Goal: Task Accomplishment & Management: Complete application form

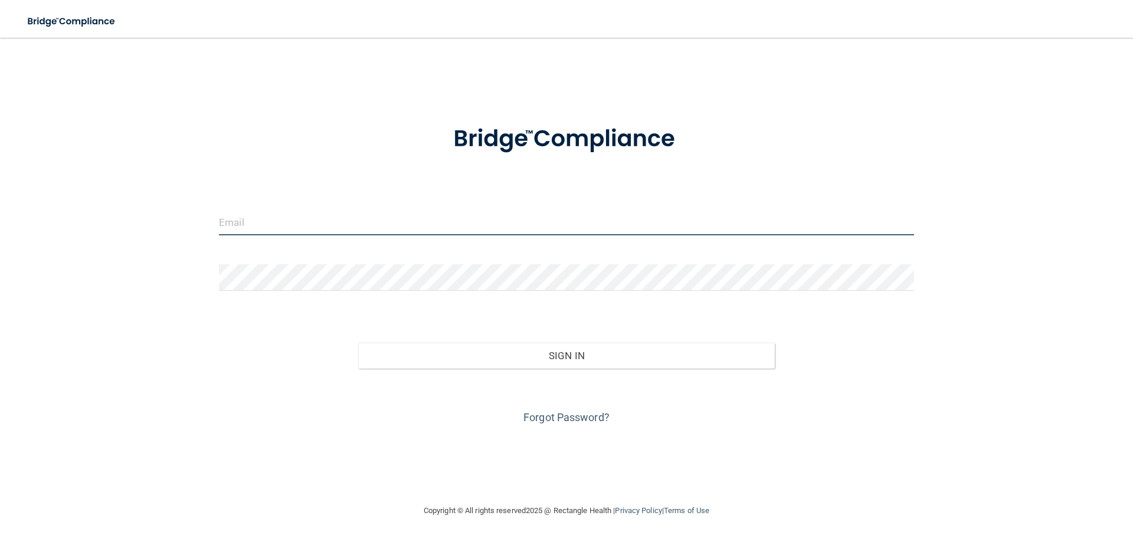
drag, startPoint x: 0, startPoint y: 0, endPoint x: 300, endPoint y: 219, distance: 371.5
click at [300, 219] on input "email" at bounding box center [566, 222] width 695 height 27
type input "[EMAIL_ADDRESS][DOMAIN_NAME]"
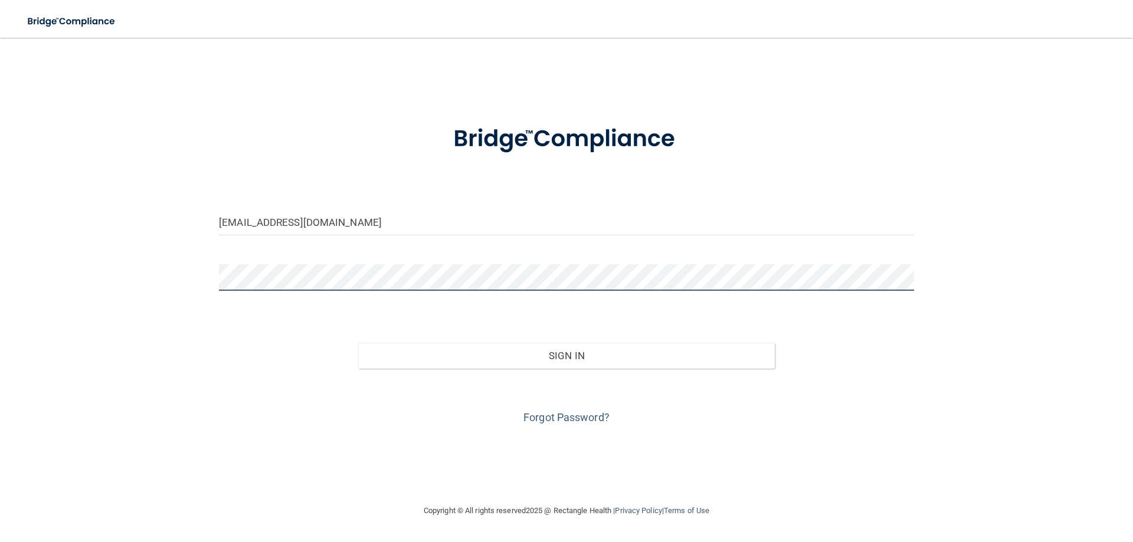
click at [358, 343] on button "Sign In" at bounding box center [566, 356] width 417 height 26
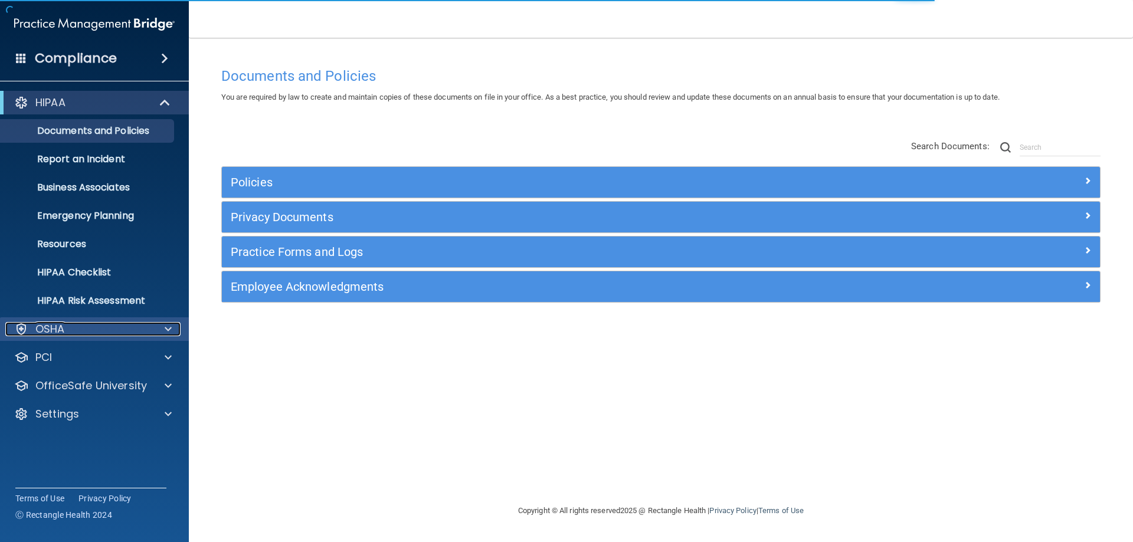
click at [84, 332] on div "OSHA" at bounding box center [78, 329] width 146 height 14
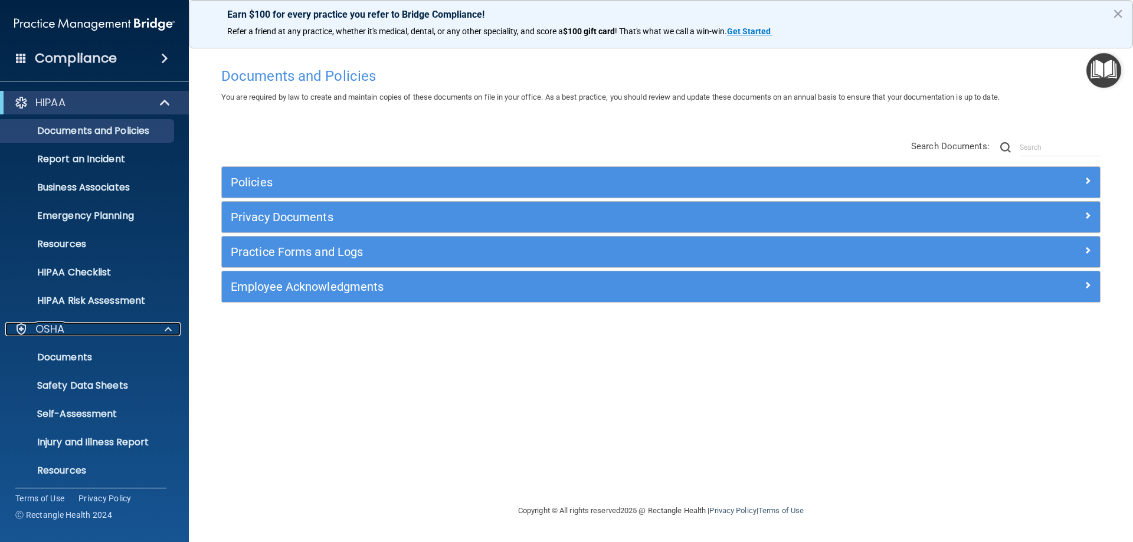
scroll to position [89, 0]
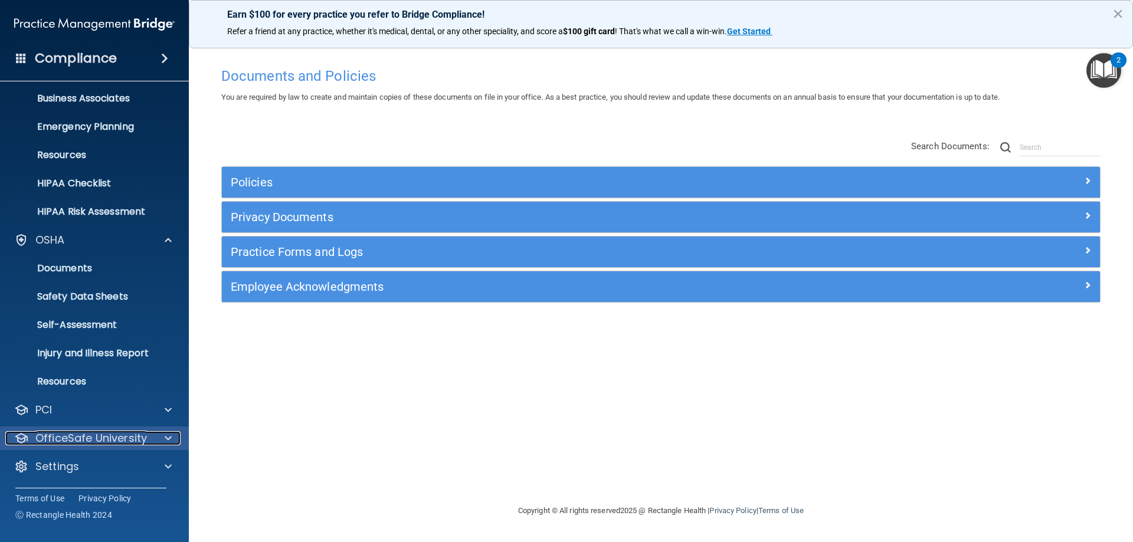
click at [123, 435] on p "OfficeSafe University" at bounding box center [91, 438] width 112 height 14
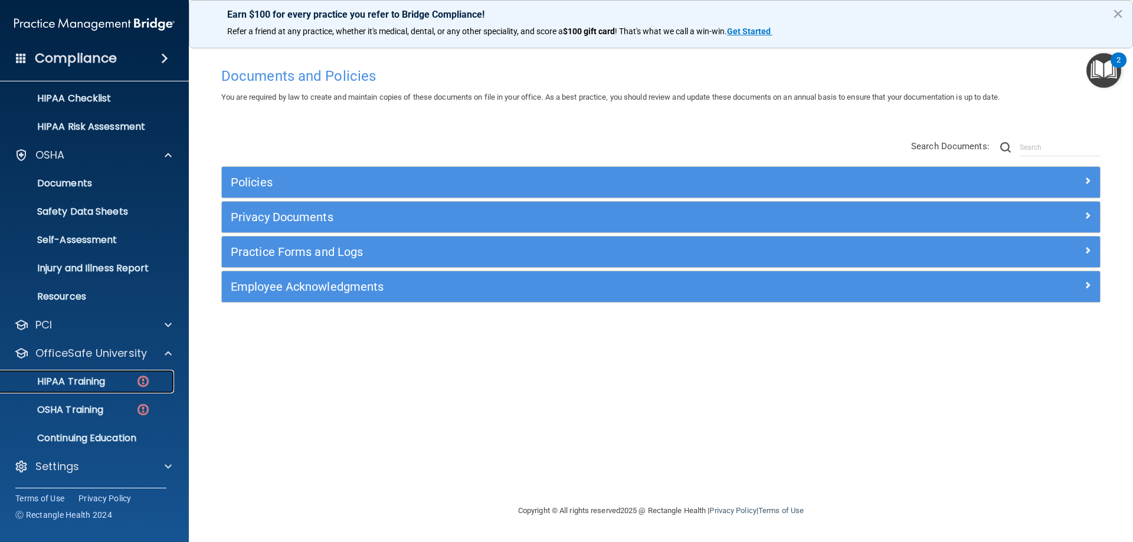
click at [127, 388] on link "HIPAA Training" at bounding box center [81, 382] width 186 height 24
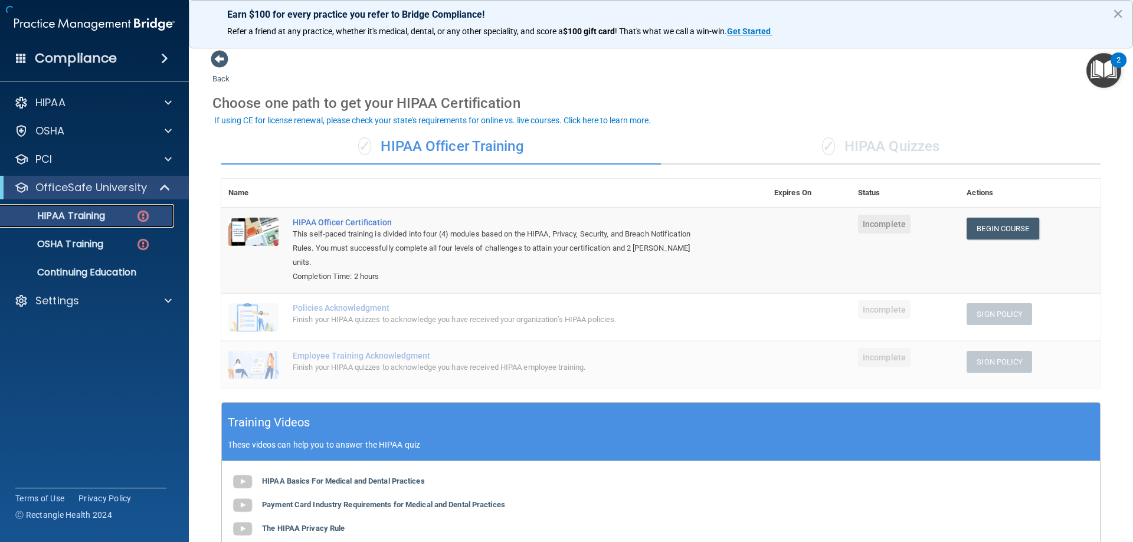
scroll to position [59, 0]
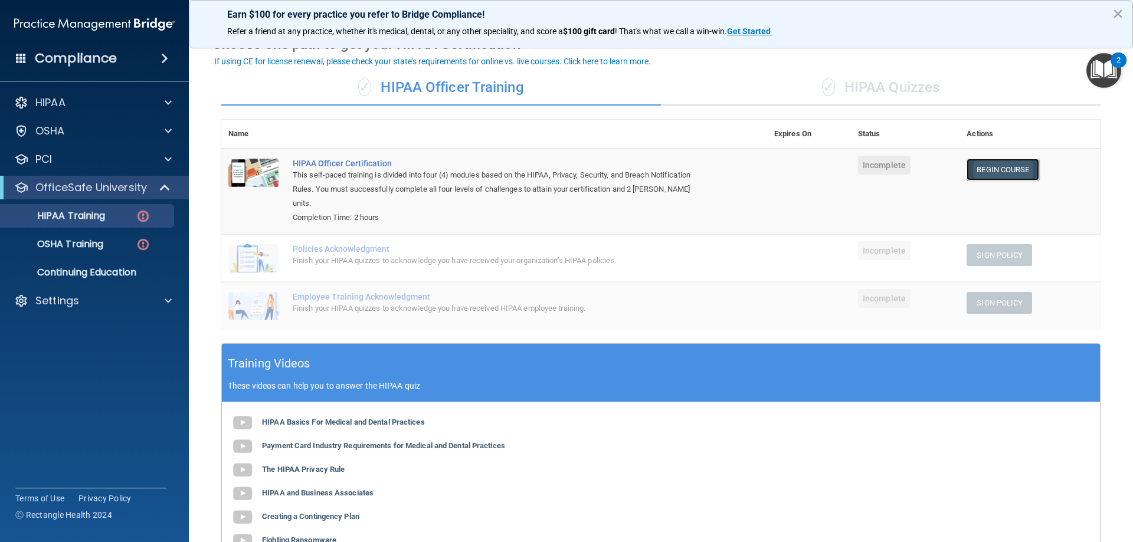
click at [1003, 169] on link "Begin Course" at bounding box center [1002, 170] width 72 height 22
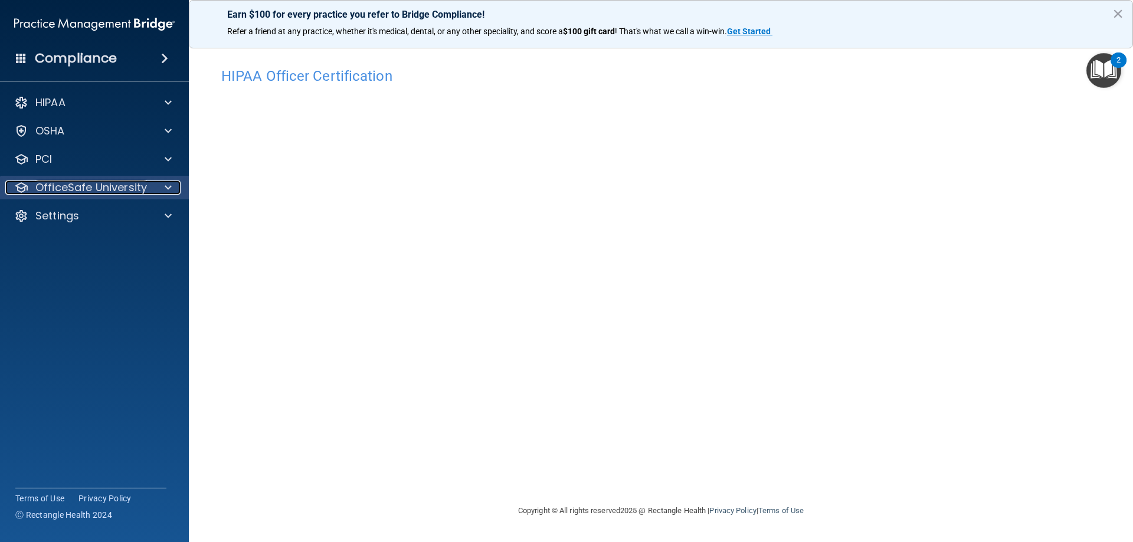
click at [154, 182] on div at bounding box center [167, 188] width 30 height 14
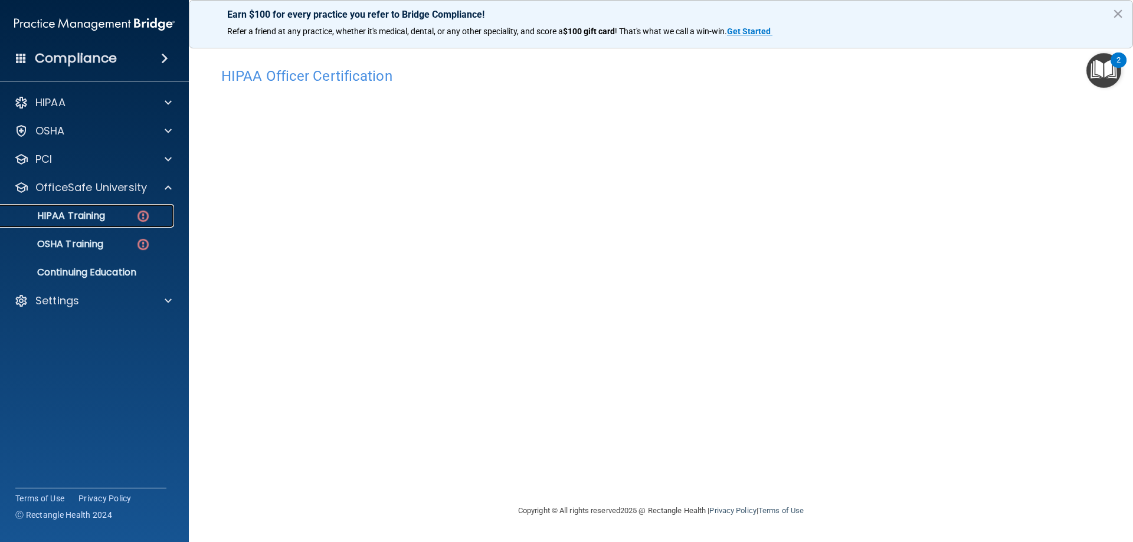
click at [148, 217] on img at bounding box center [143, 216] width 15 height 15
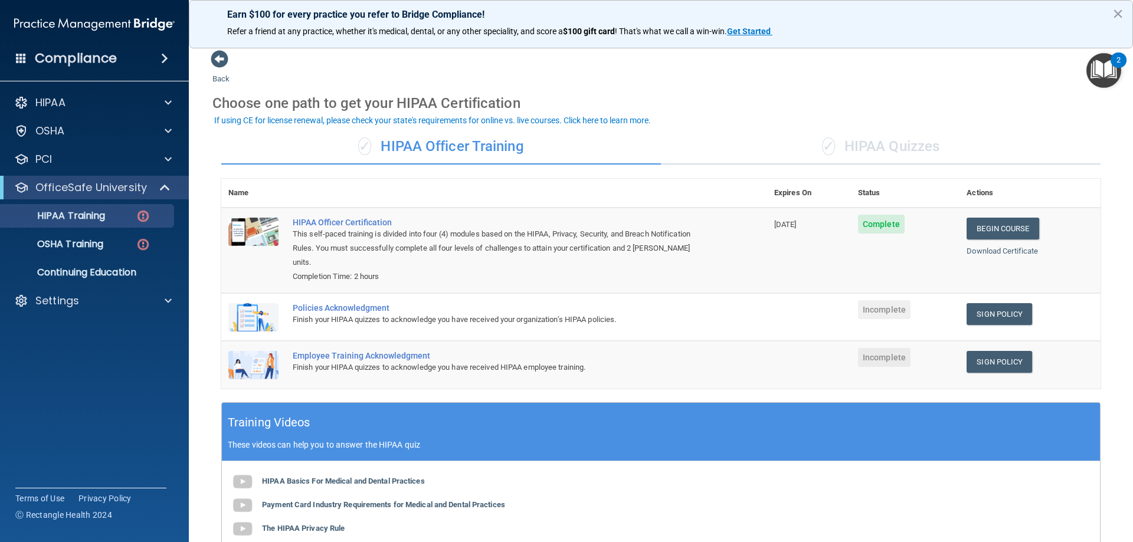
click at [1000, 314] on td "Sign Policy Sign Policy Download Policy" at bounding box center [1029, 317] width 141 height 48
click at [998, 303] on link "Sign Policy" at bounding box center [998, 314] width 65 height 22
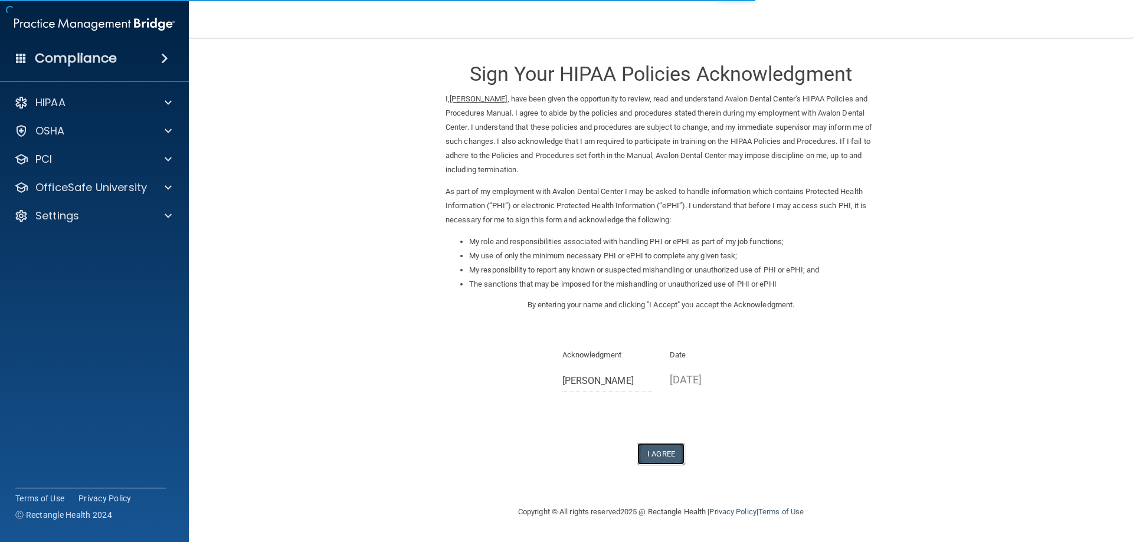
click at [664, 462] on button "I Agree" at bounding box center [660, 454] width 47 height 22
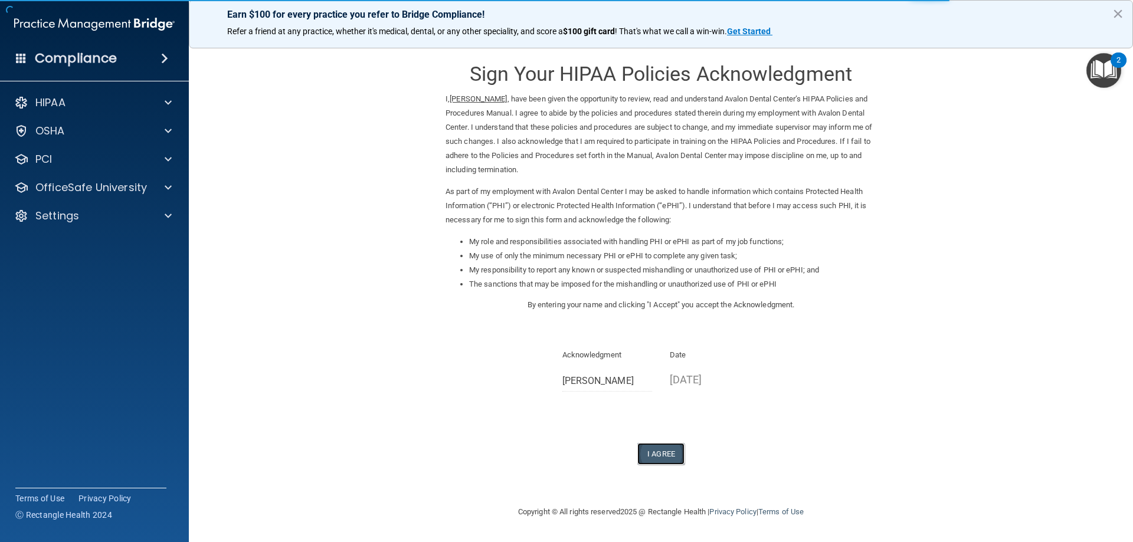
click at [650, 457] on button "I Agree" at bounding box center [660, 454] width 47 height 22
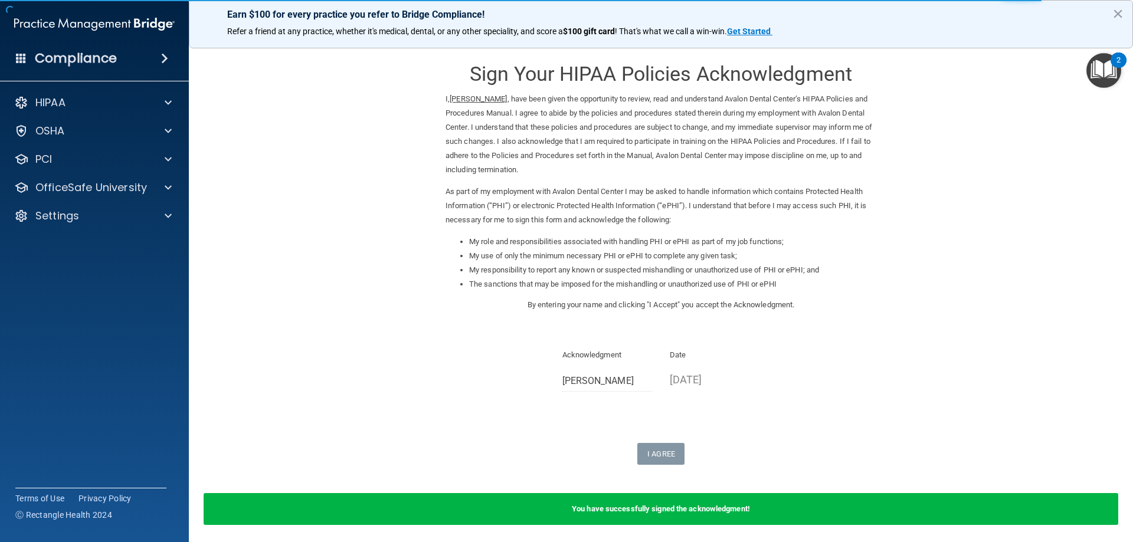
scroll to position [44, 0]
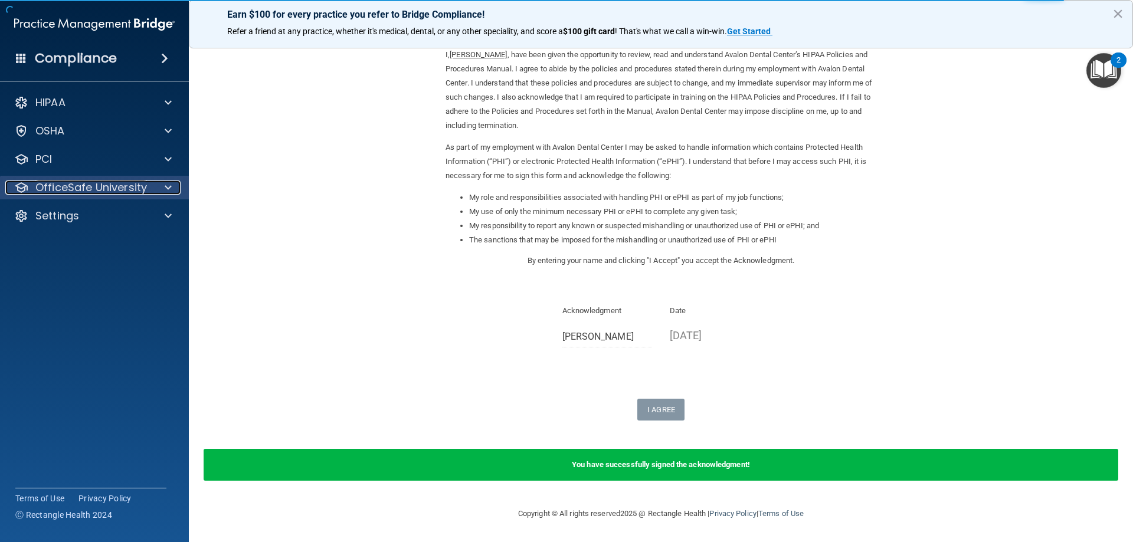
click at [113, 181] on p "OfficeSafe University" at bounding box center [91, 188] width 112 height 14
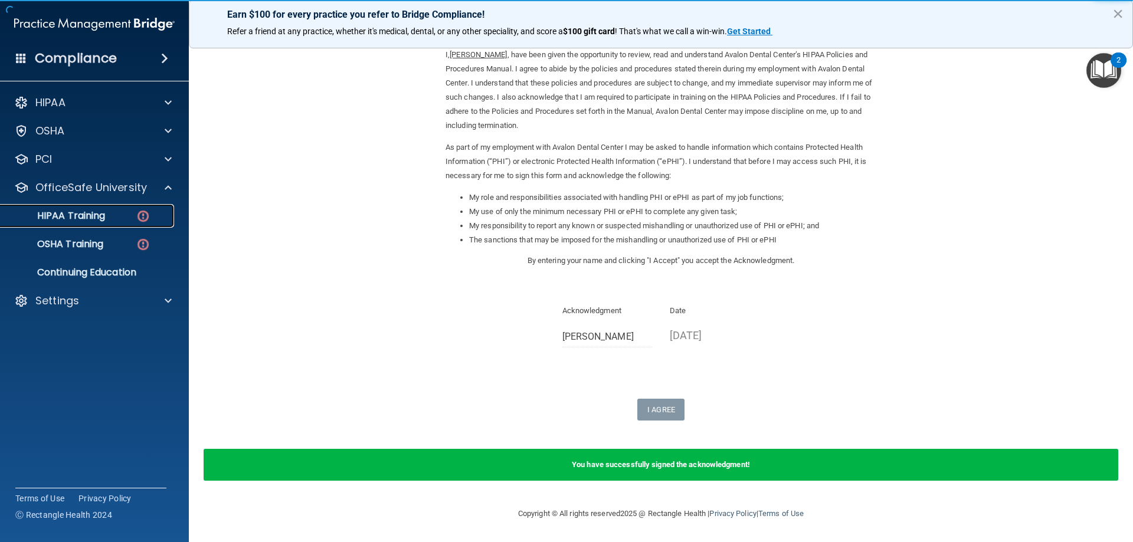
click at [116, 214] on div "HIPAA Training" at bounding box center [88, 216] width 161 height 12
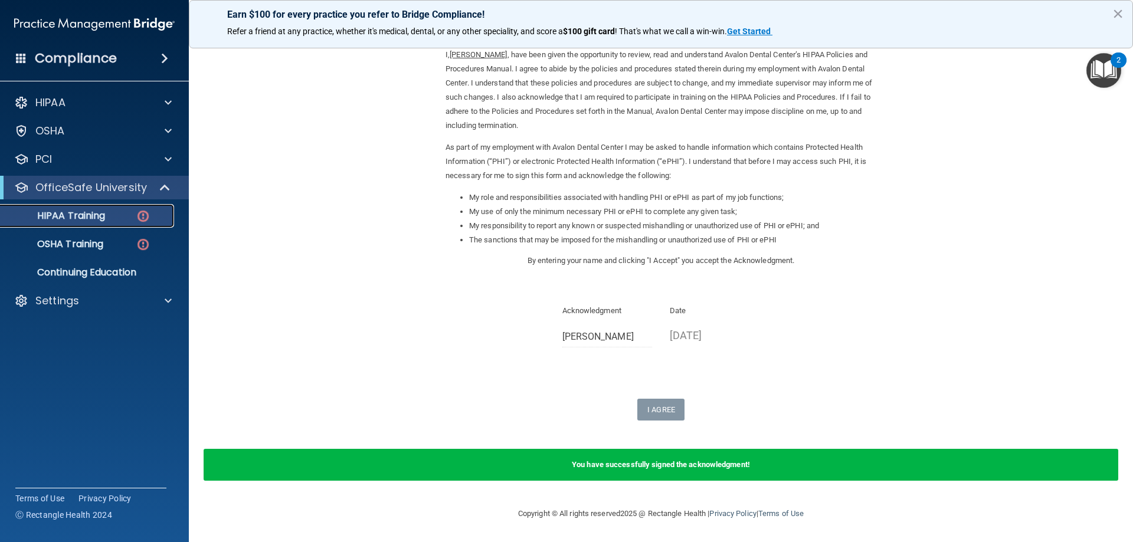
click at [137, 223] on img at bounding box center [143, 216] width 15 height 15
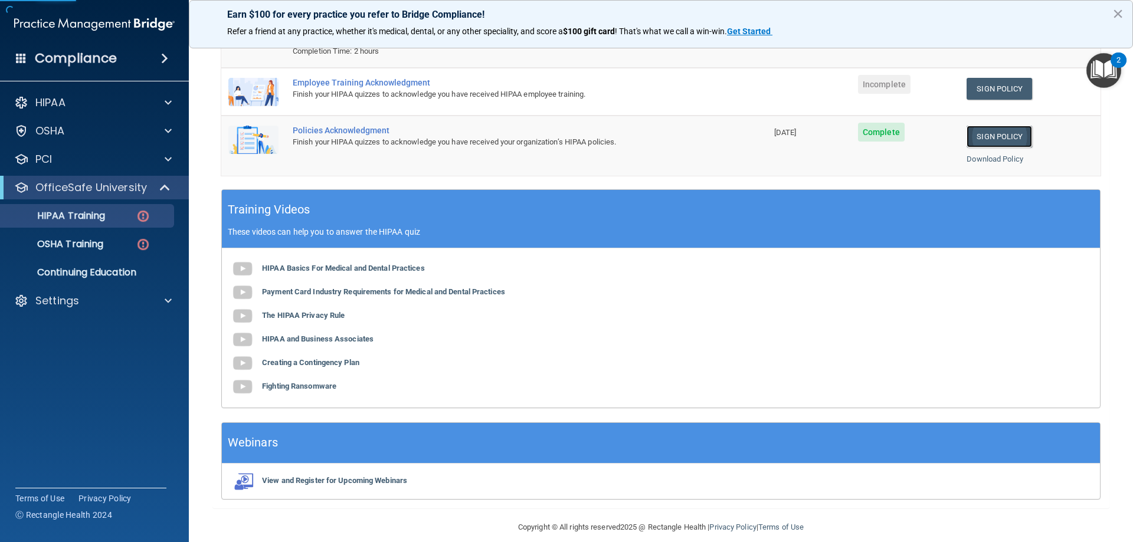
click at [1016, 128] on link "Sign Policy" at bounding box center [998, 137] width 65 height 22
click at [986, 78] on link "Sign Policy" at bounding box center [998, 89] width 65 height 22
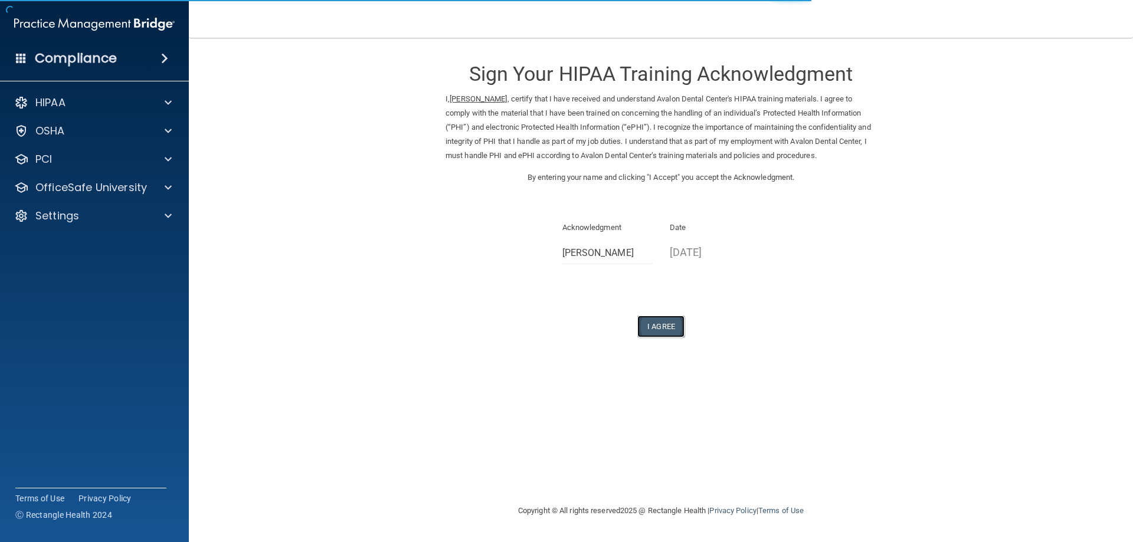
click at [656, 335] on button "I Agree" at bounding box center [660, 327] width 47 height 22
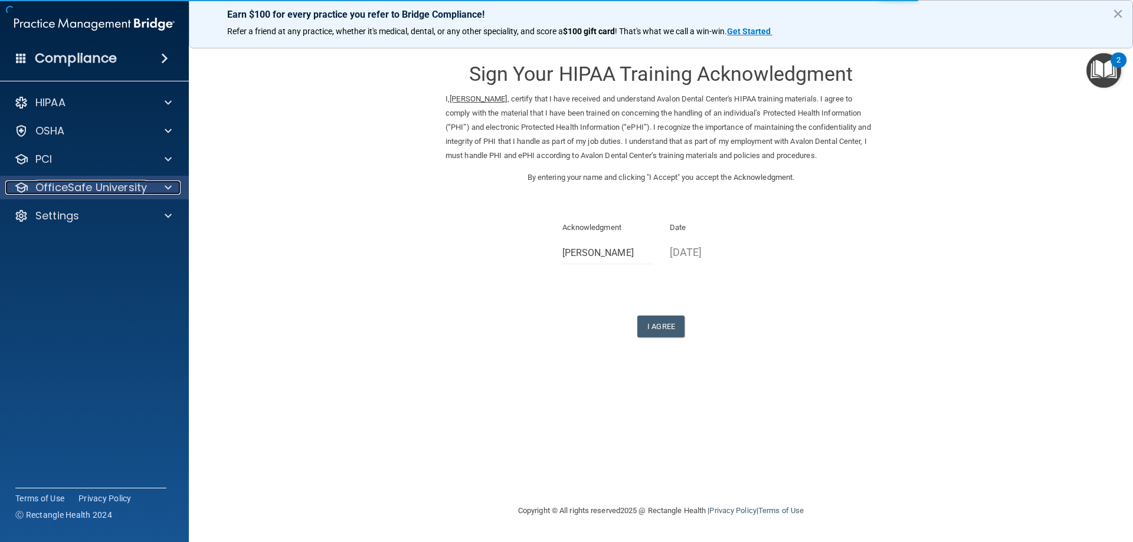
click at [106, 187] on p "OfficeSafe University" at bounding box center [91, 188] width 112 height 14
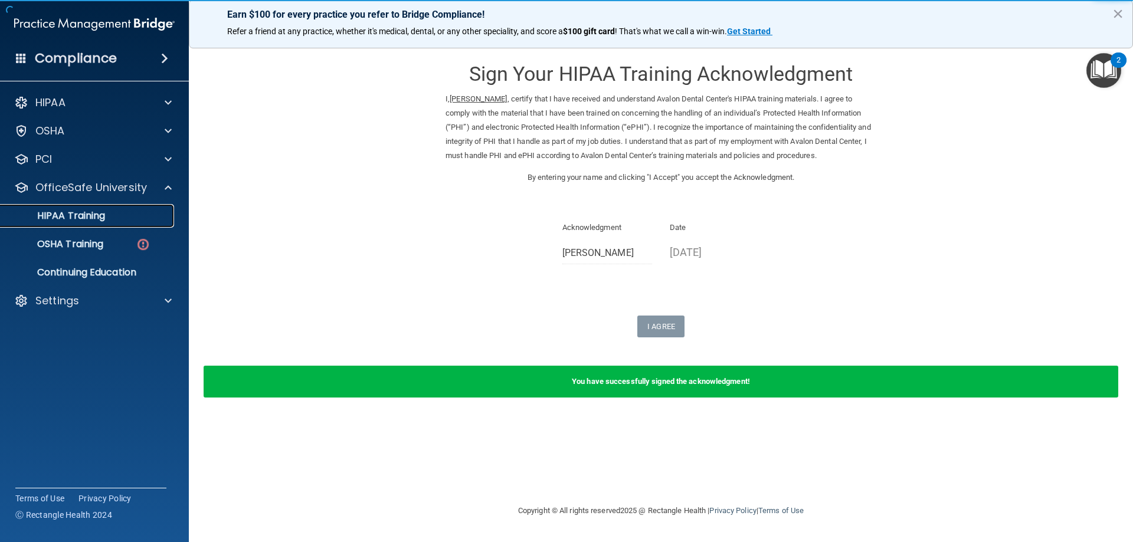
click at [89, 217] on p "HIPAA Training" at bounding box center [56, 216] width 97 height 12
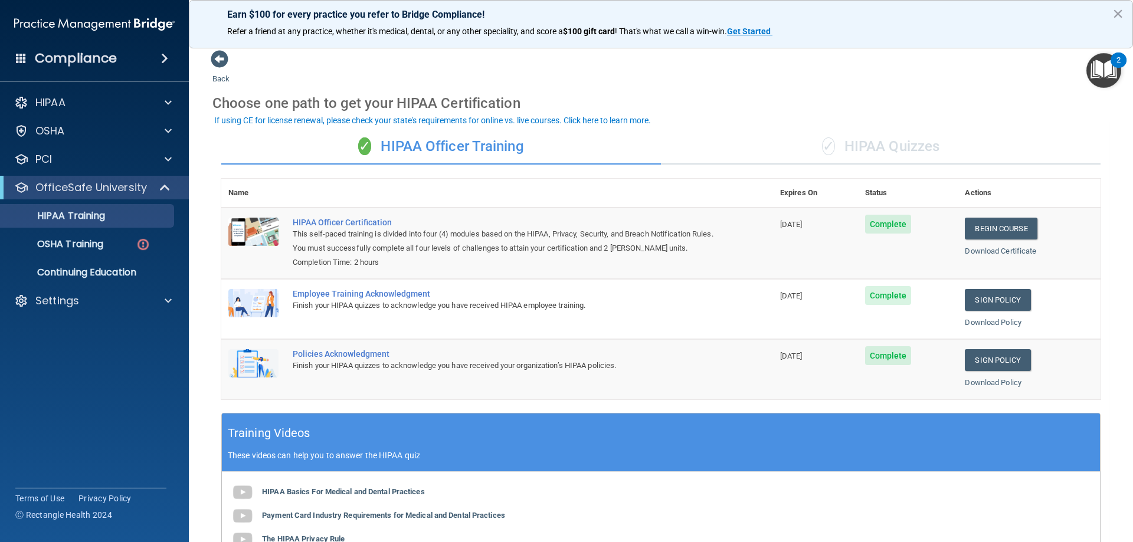
click at [868, 156] on div "✓ HIPAA Quizzes" at bounding box center [881, 146] width 440 height 35
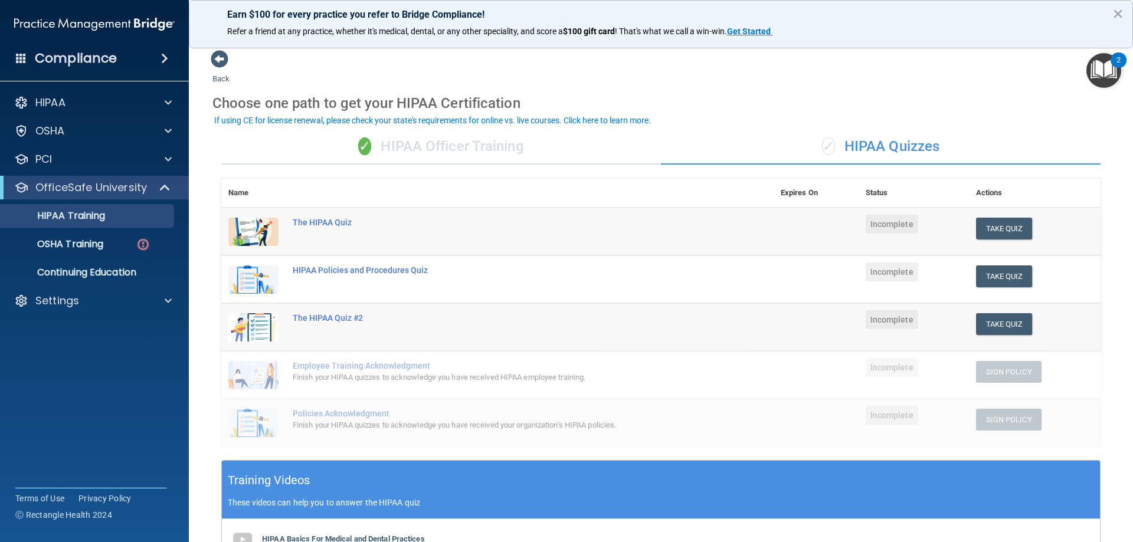
click at [478, 159] on div "✓ HIPAA Officer Training" at bounding box center [441, 146] width 440 height 35
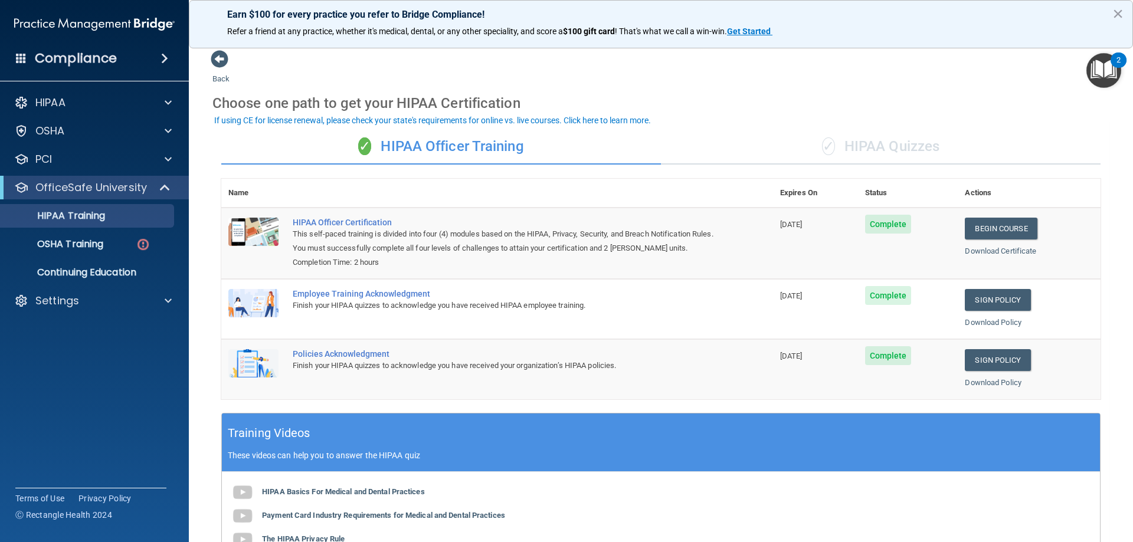
click at [897, 142] on div "✓ HIPAA Quizzes" at bounding box center [881, 146] width 440 height 35
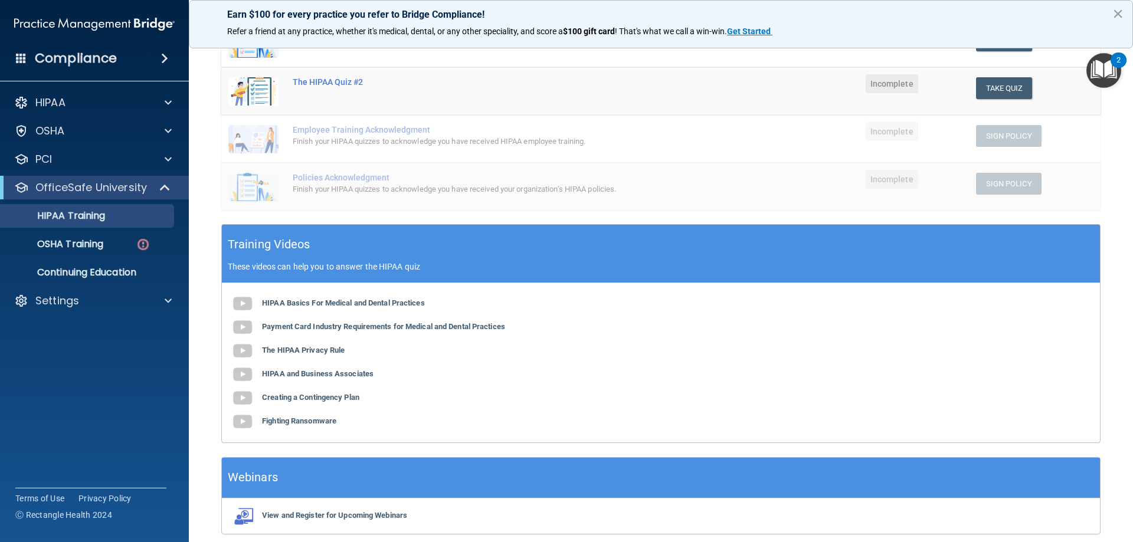
scroll to position [284, 0]
